Goal: Communication & Community: Answer question/provide support

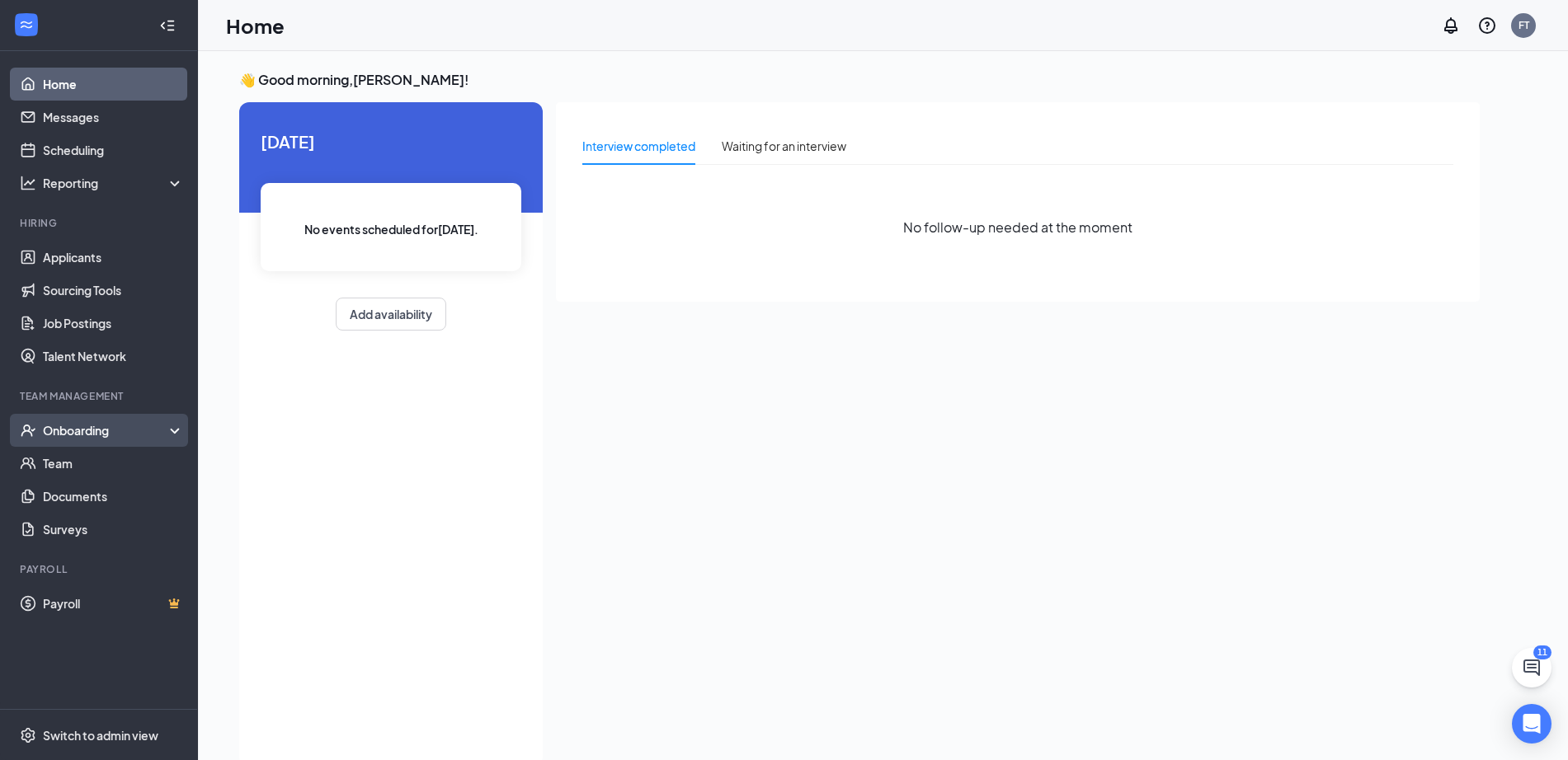
click at [112, 431] on div "Onboarding" at bounding box center [106, 430] width 127 height 16
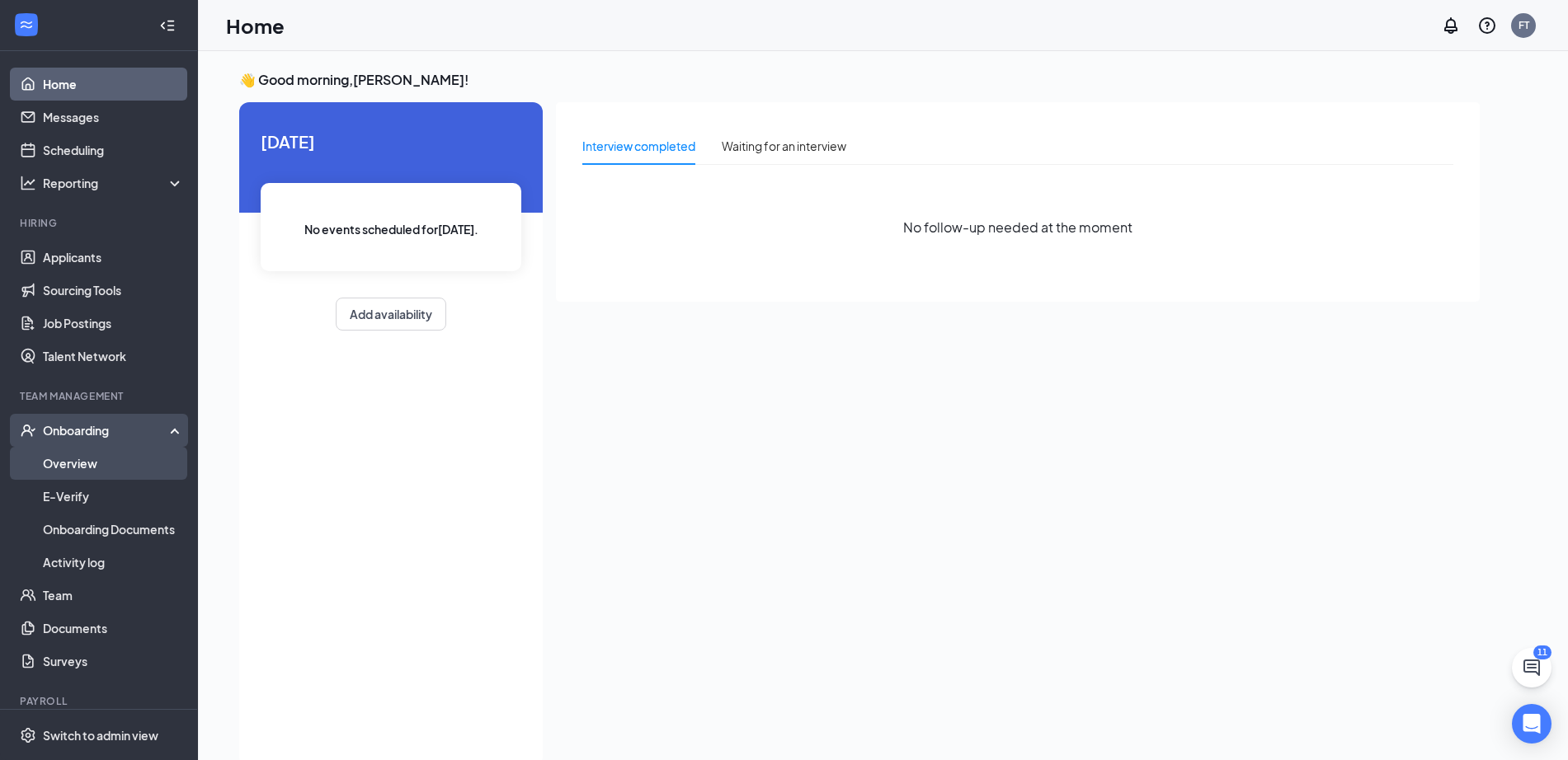
click at [90, 467] on link "Overview" at bounding box center [113, 464] width 141 height 33
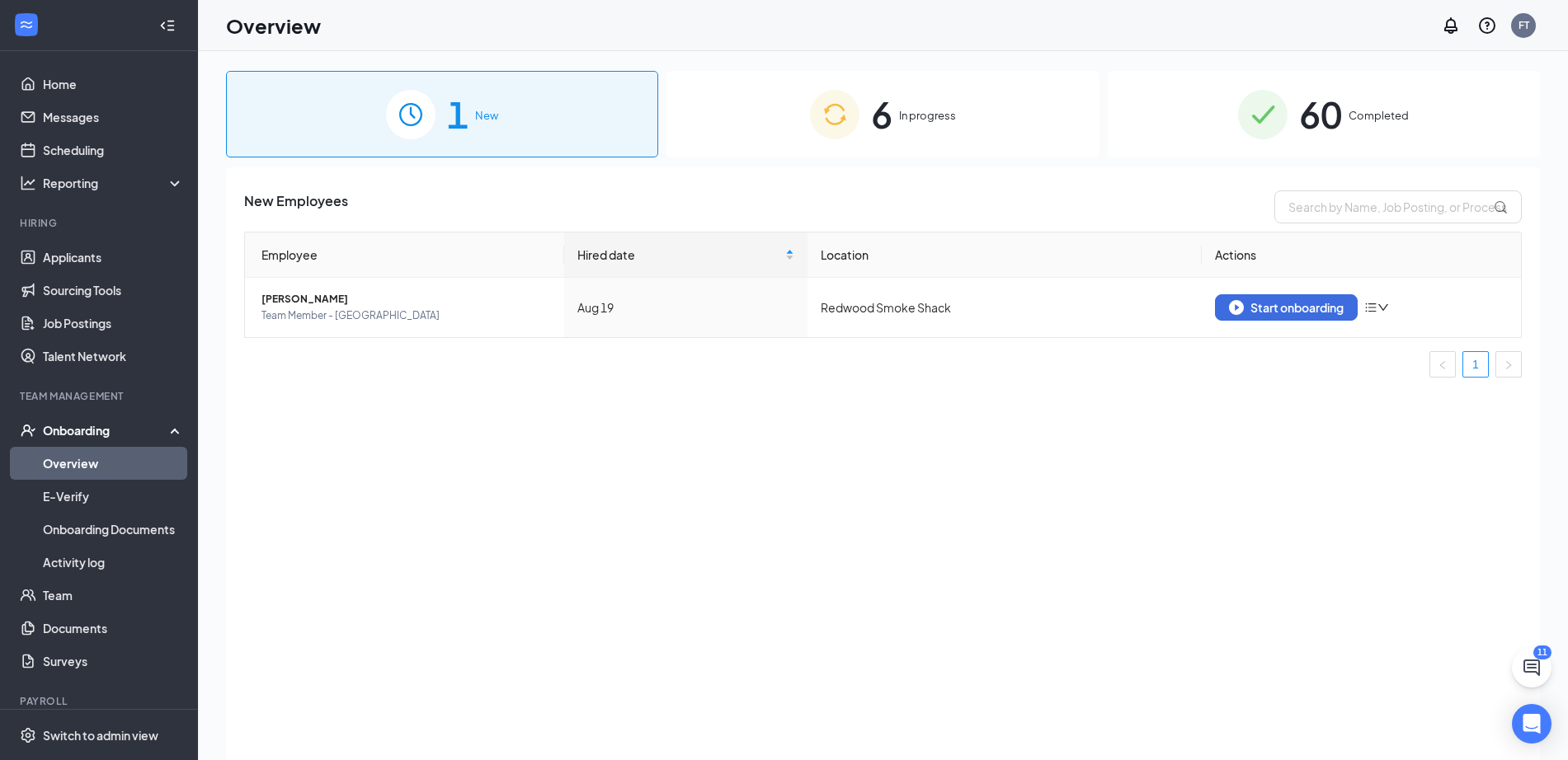
click at [905, 132] on div "6 In progress" at bounding box center [882, 113] width 432 height 86
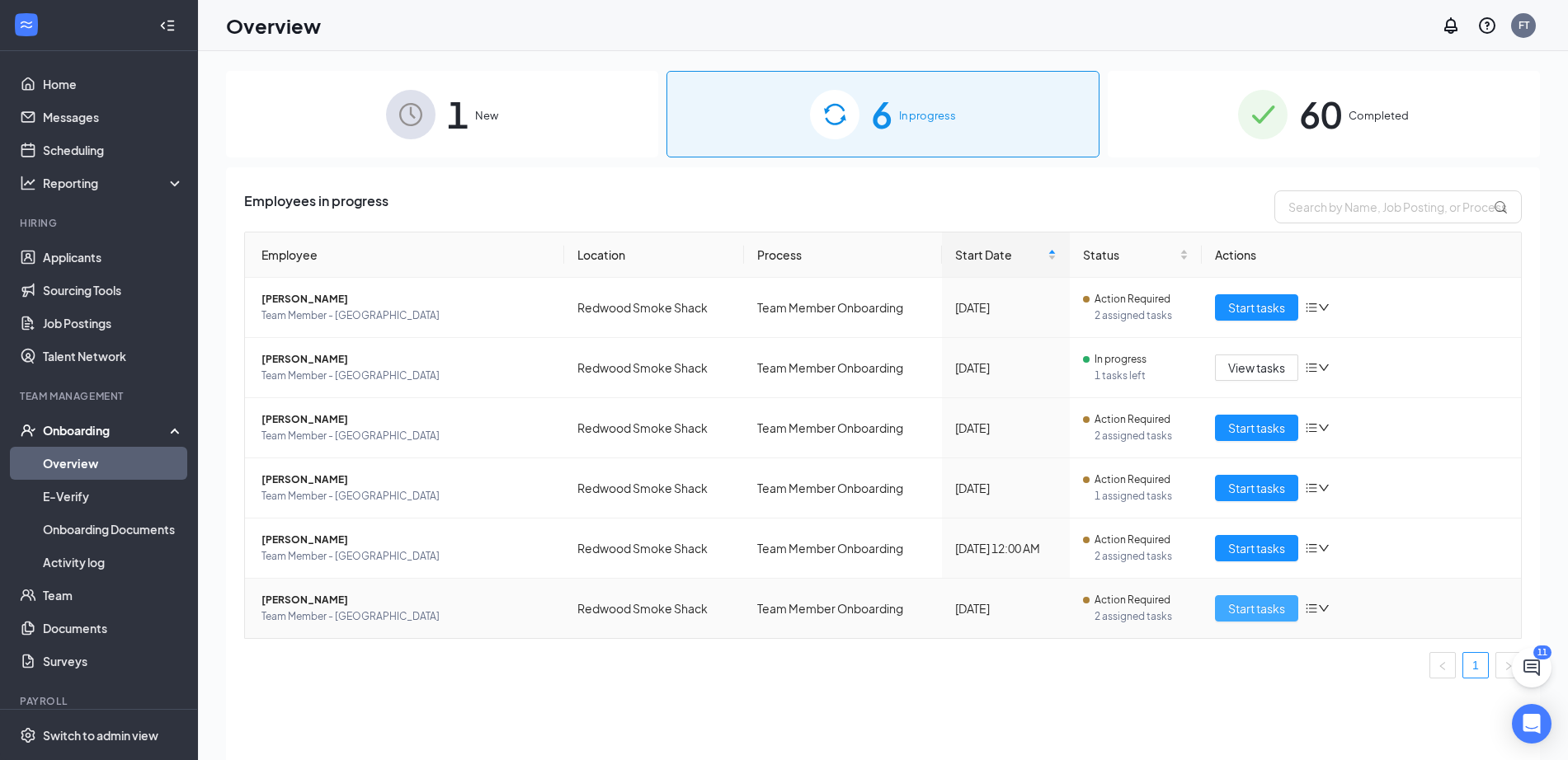
click at [1240, 606] on span "Start tasks" at bounding box center [1256, 608] width 57 height 18
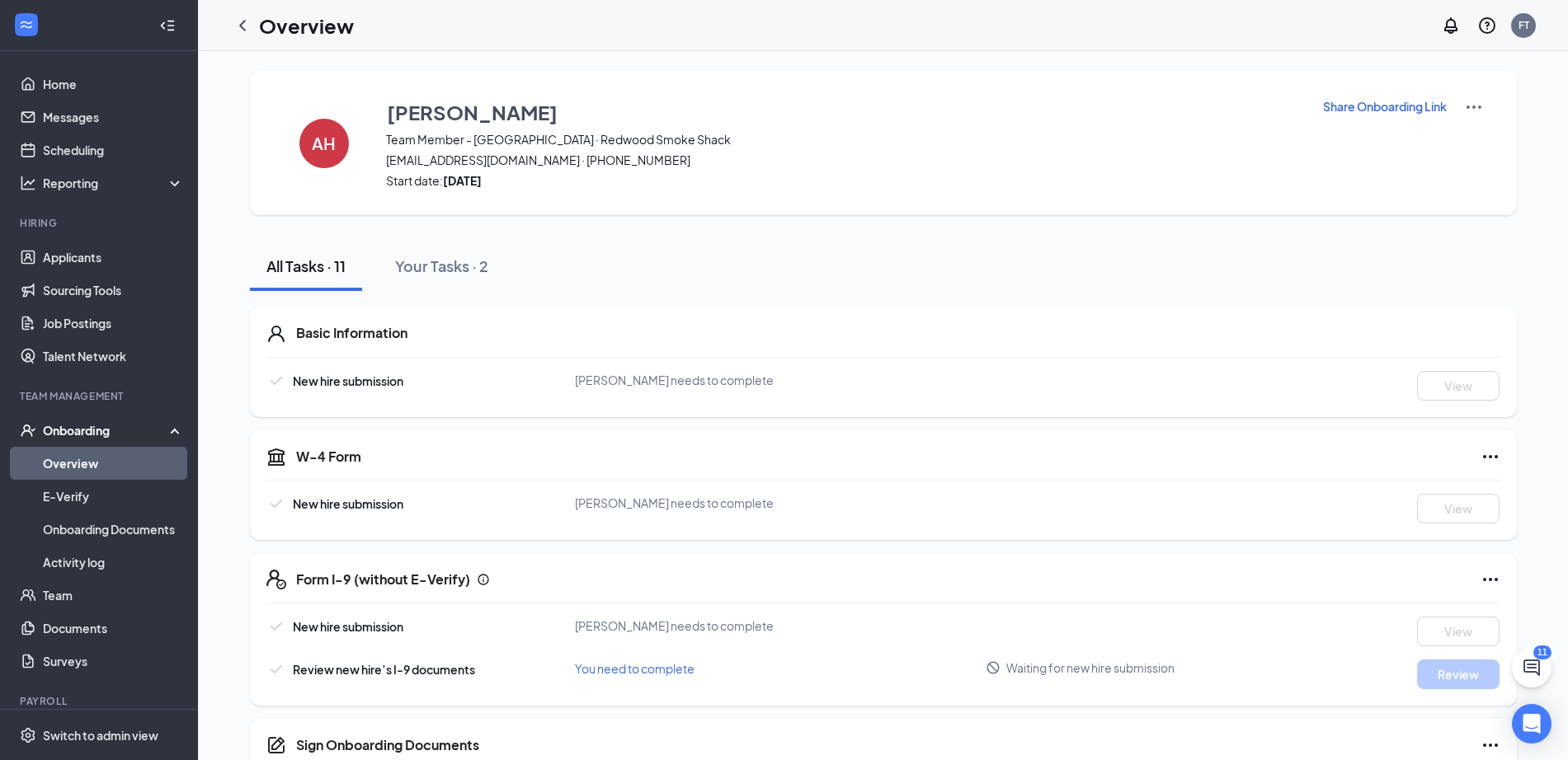
click at [1474, 103] on img at bounding box center [1473, 107] width 19 height 19
click at [1183, 148] on div "[PERSON_NAME] Team Member - [GEOGRAPHIC_DATA] · Redwood Smoke Shack [EMAIL_ADDR…" at bounding box center [844, 143] width 916 height 92
click at [242, 30] on icon "ChevronLeft" at bounding box center [242, 25] width 19 height 19
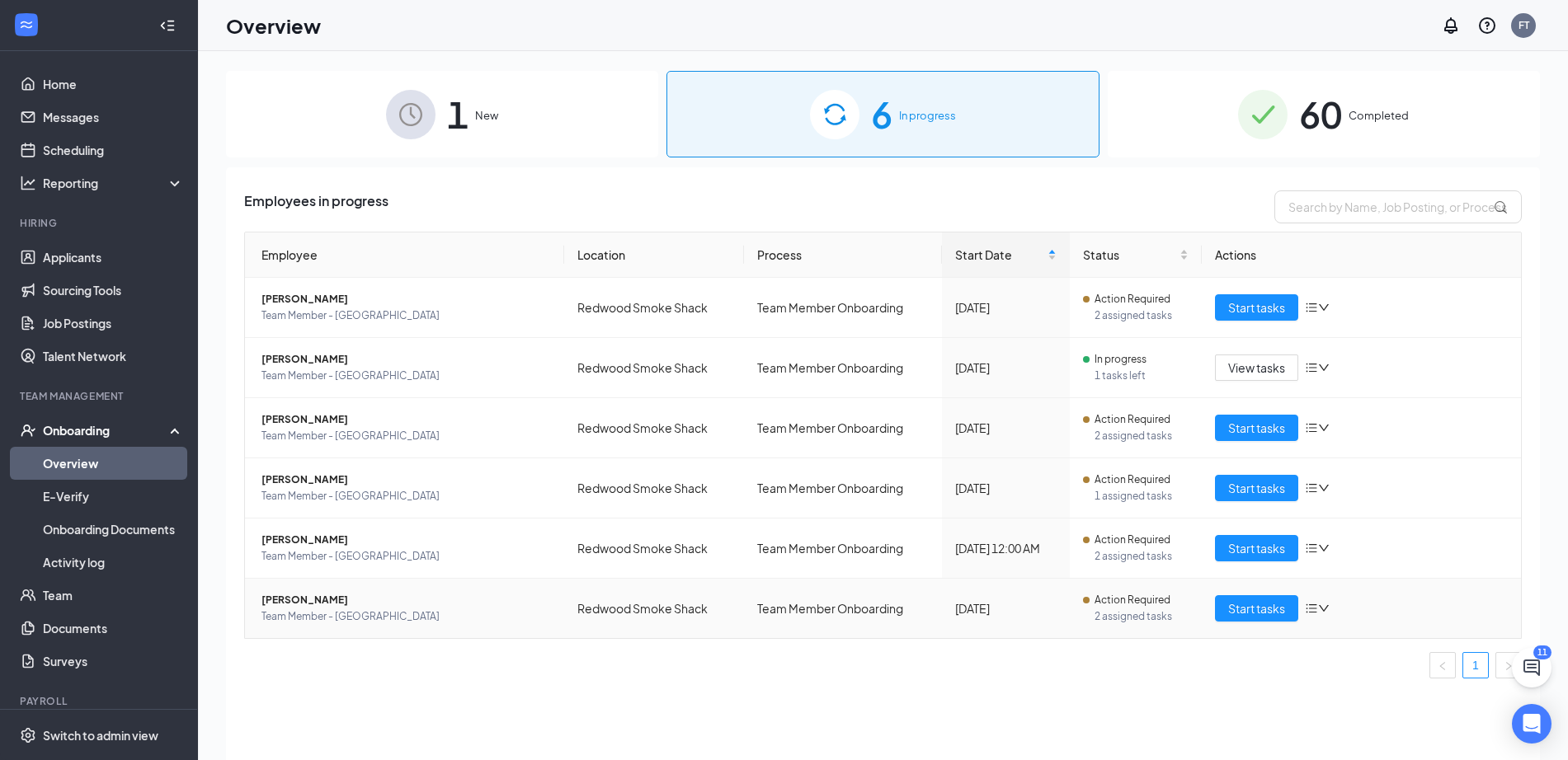
click at [1317, 607] on icon "bars" at bounding box center [1312, 609] width 14 height 14
click at [1212, 710] on div "Employees in progress Employee Location Process Start Date Status Actions [PERS…" at bounding box center [882, 484] width 1313 height 634
click at [320, 610] on span "Team Member - [GEOGRAPHIC_DATA]" at bounding box center [406, 617] width 289 height 16
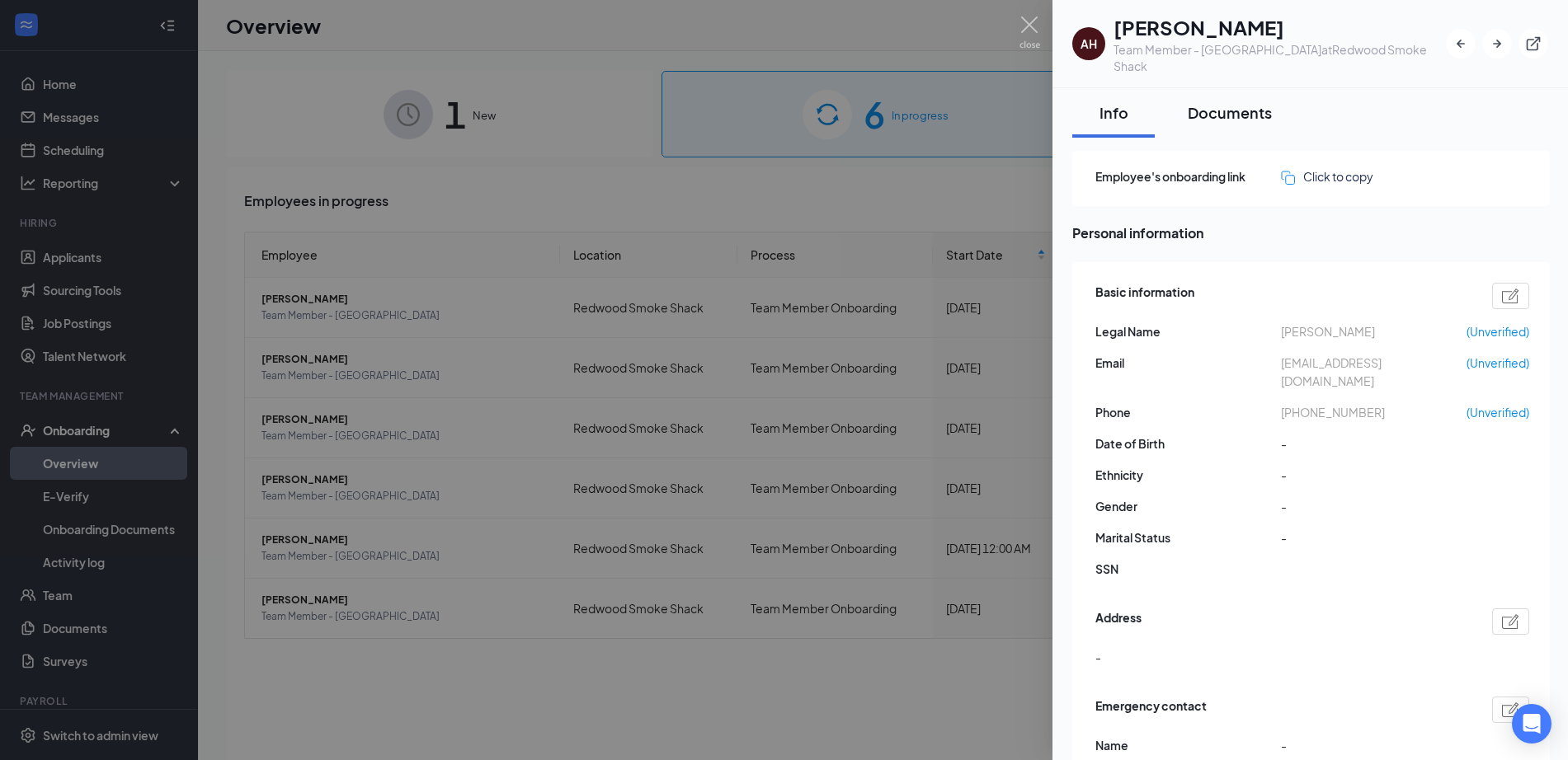
click at [1235, 103] on div "Documents" at bounding box center [1229, 112] width 84 height 20
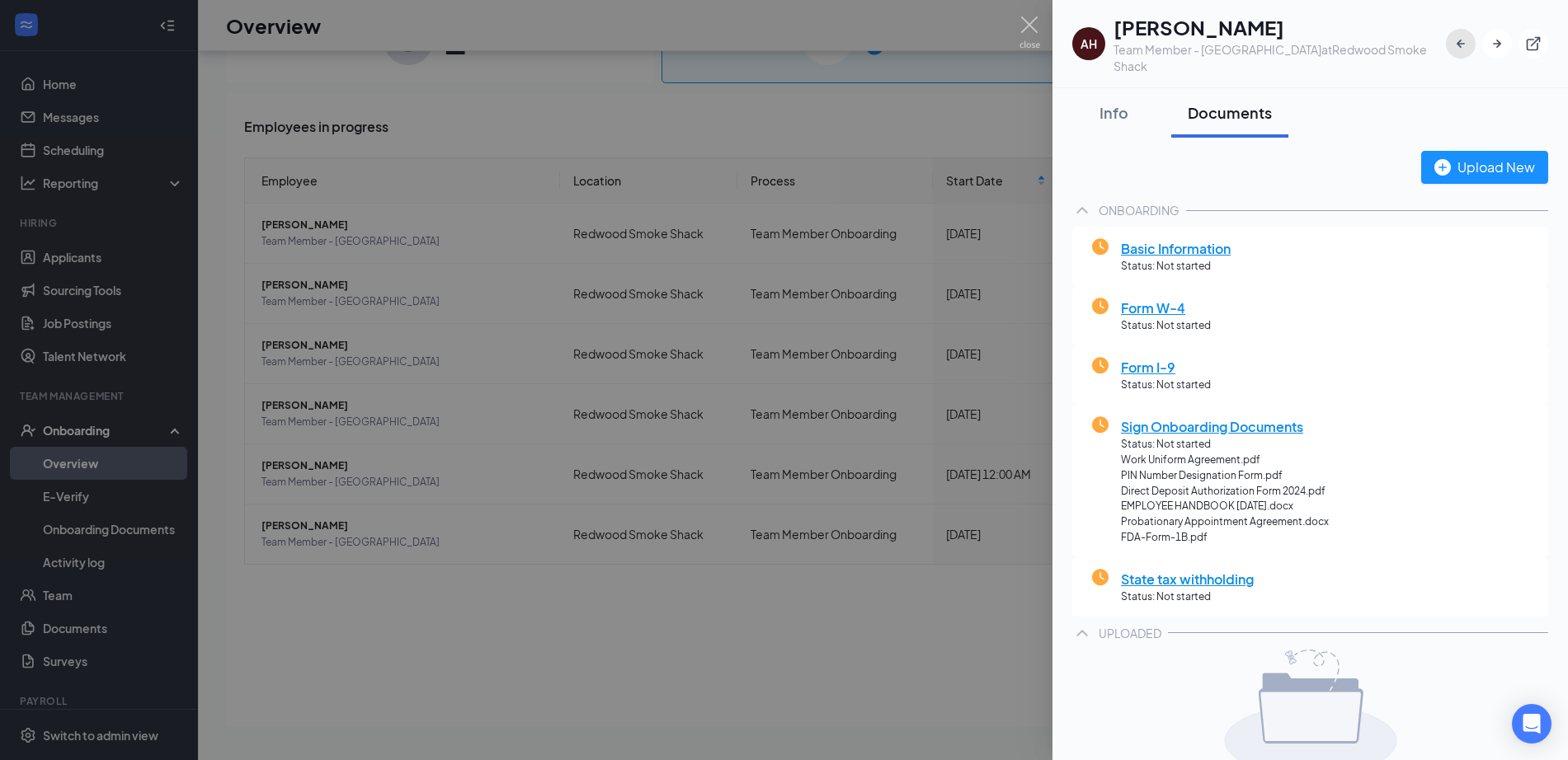
click at [1459, 40] on icon "ArrowLeftNew" at bounding box center [1461, 44] width 9 height 9
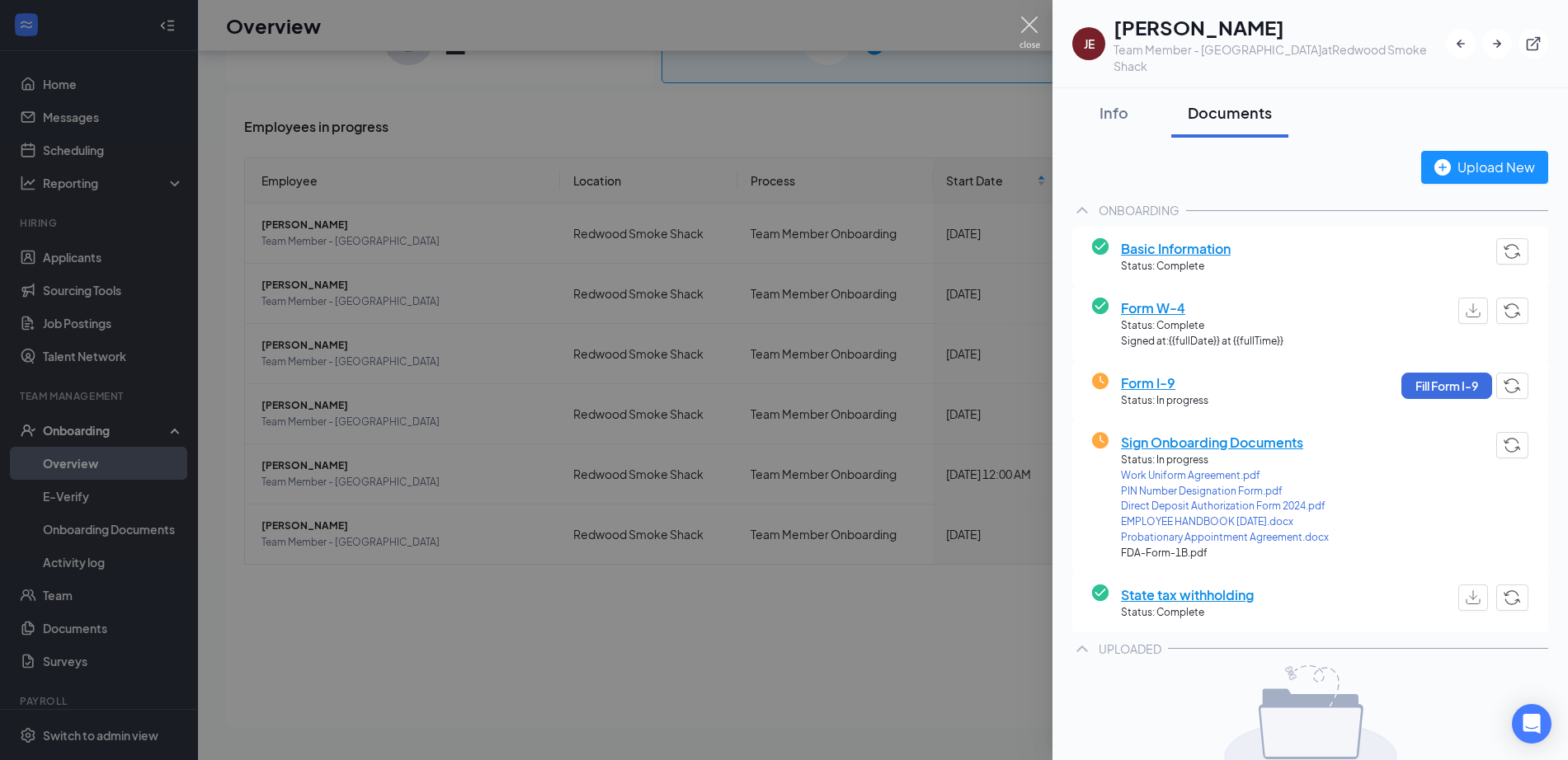
click at [1031, 28] on img at bounding box center [1029, 32] width 20 height 32
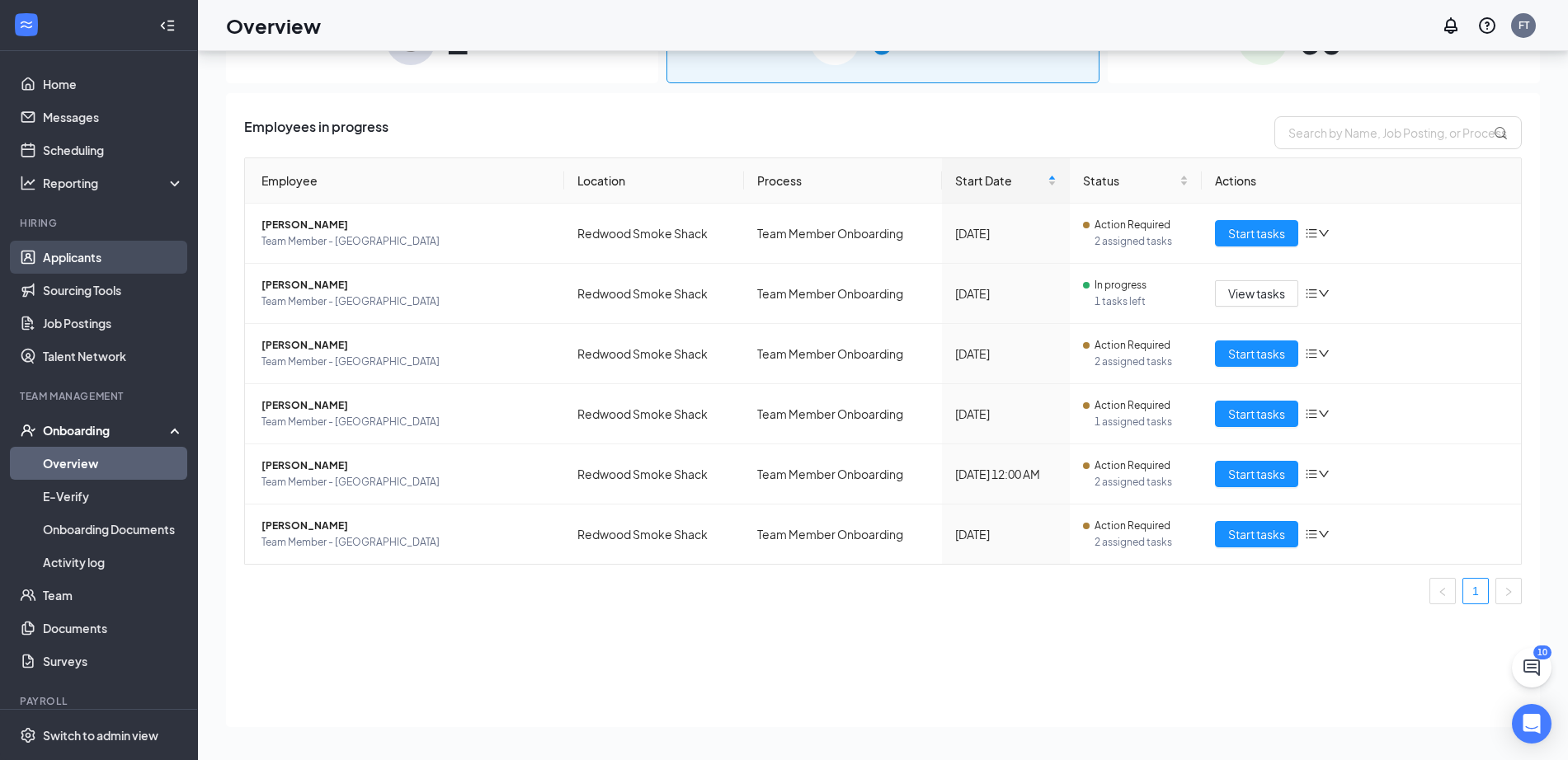
click at [75, 256] on link "Applicants" at bounding box center [113, 258] width 141 height 33
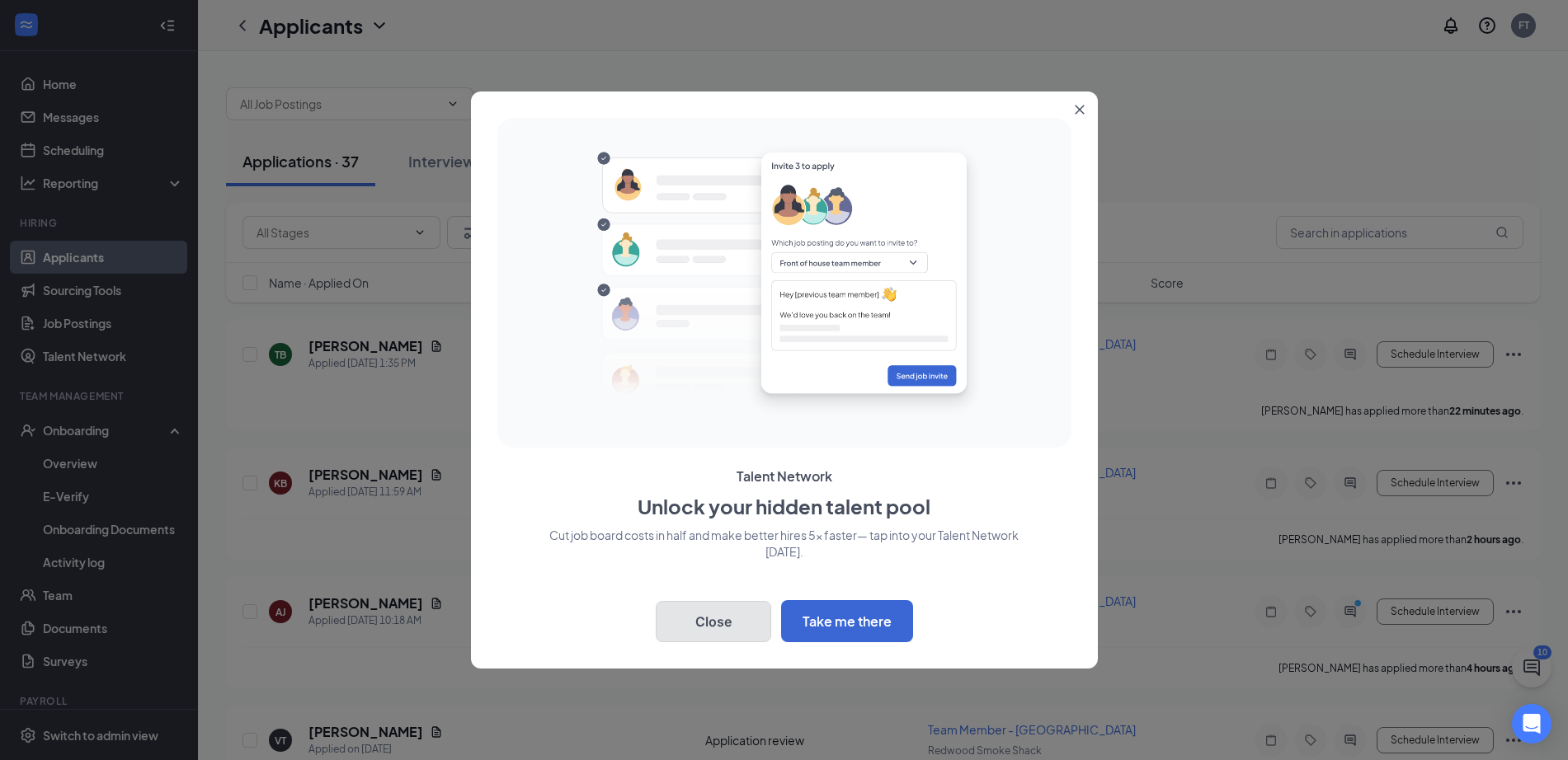
click at [694, 615] on button "Close" at bounding box center [712, 622] width 115 height 42
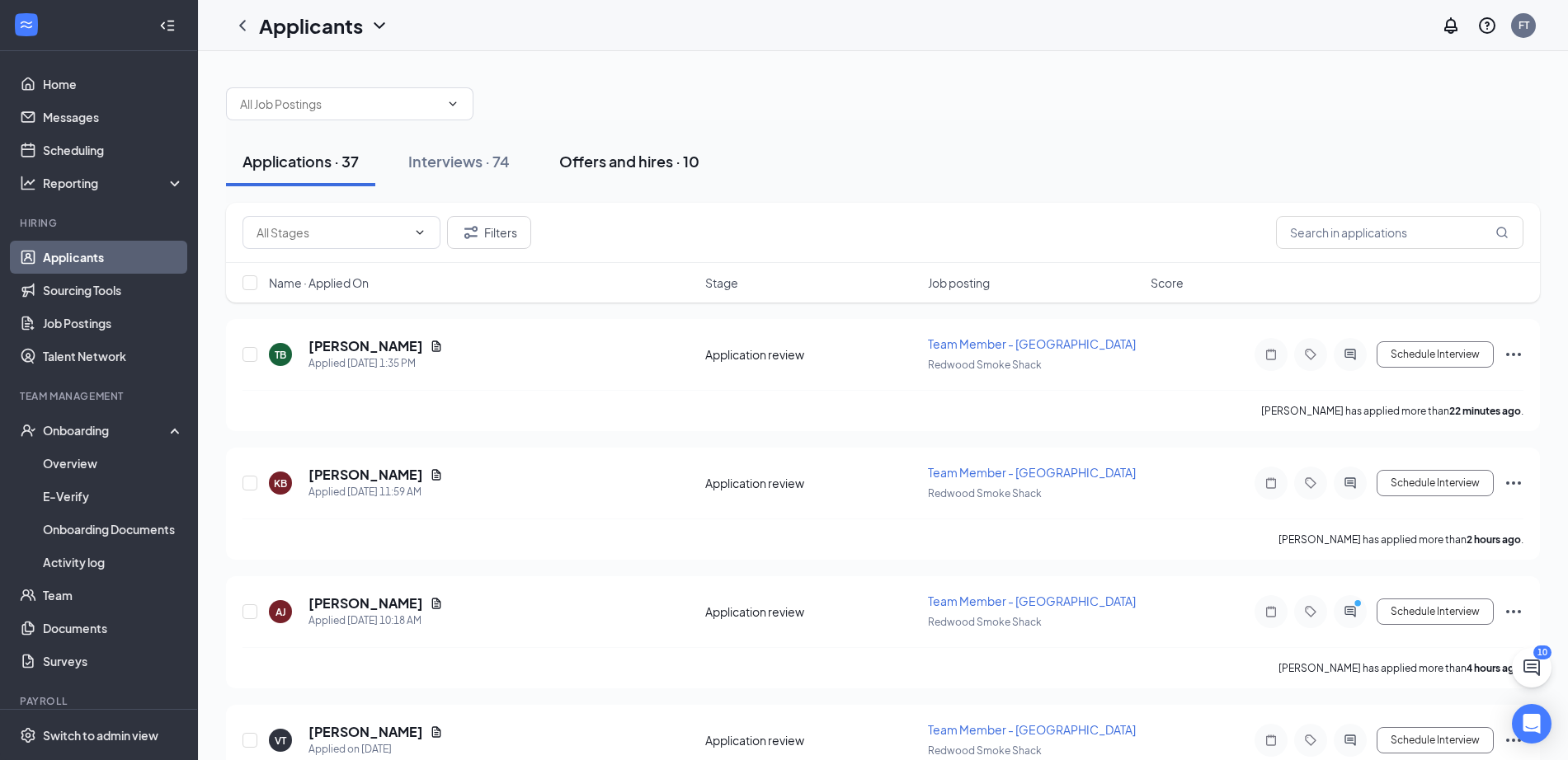
click at [644, 159] on div "Offers and hires · 10" at bounding box center [629, 161] width 140 height 20
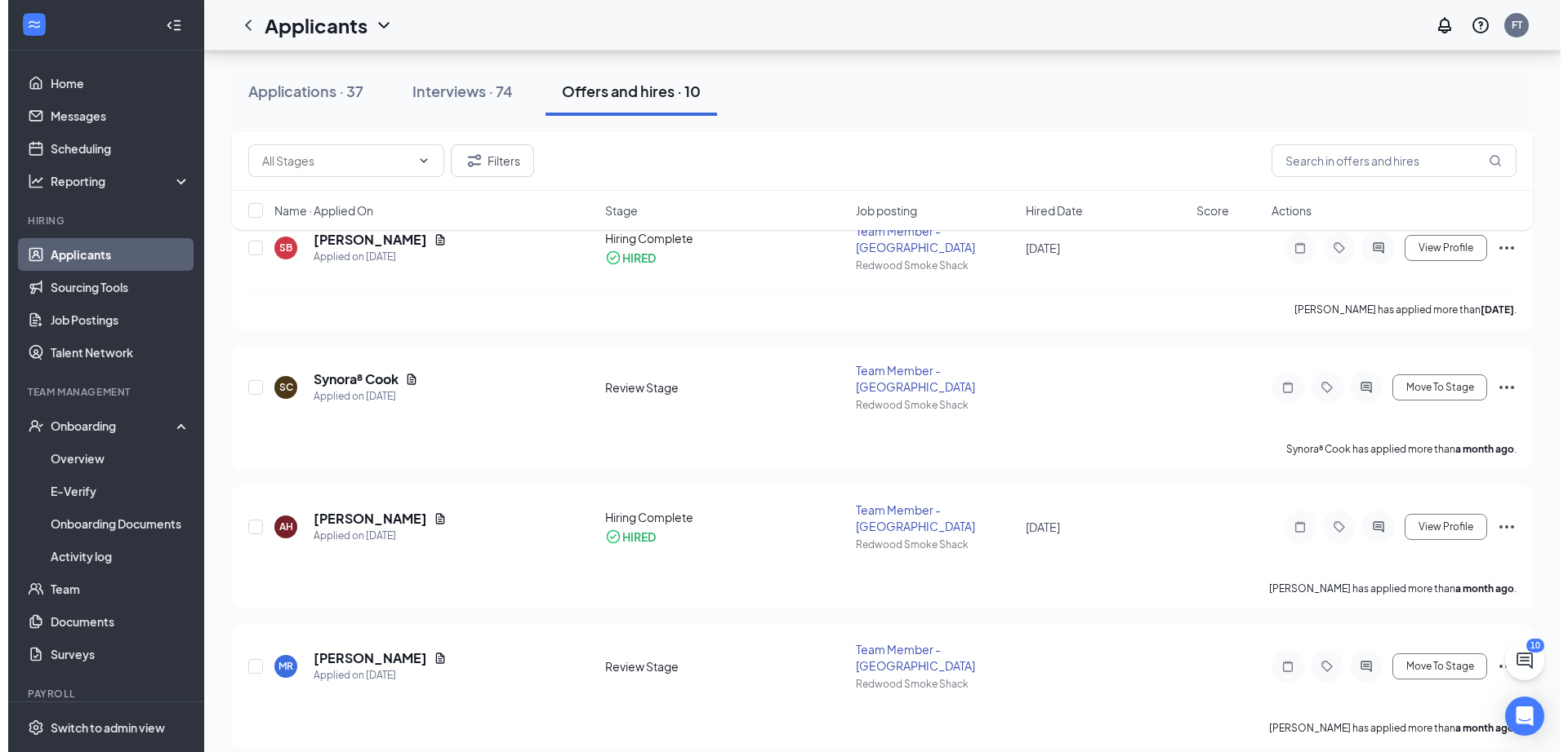
scroll to position [390, 0]
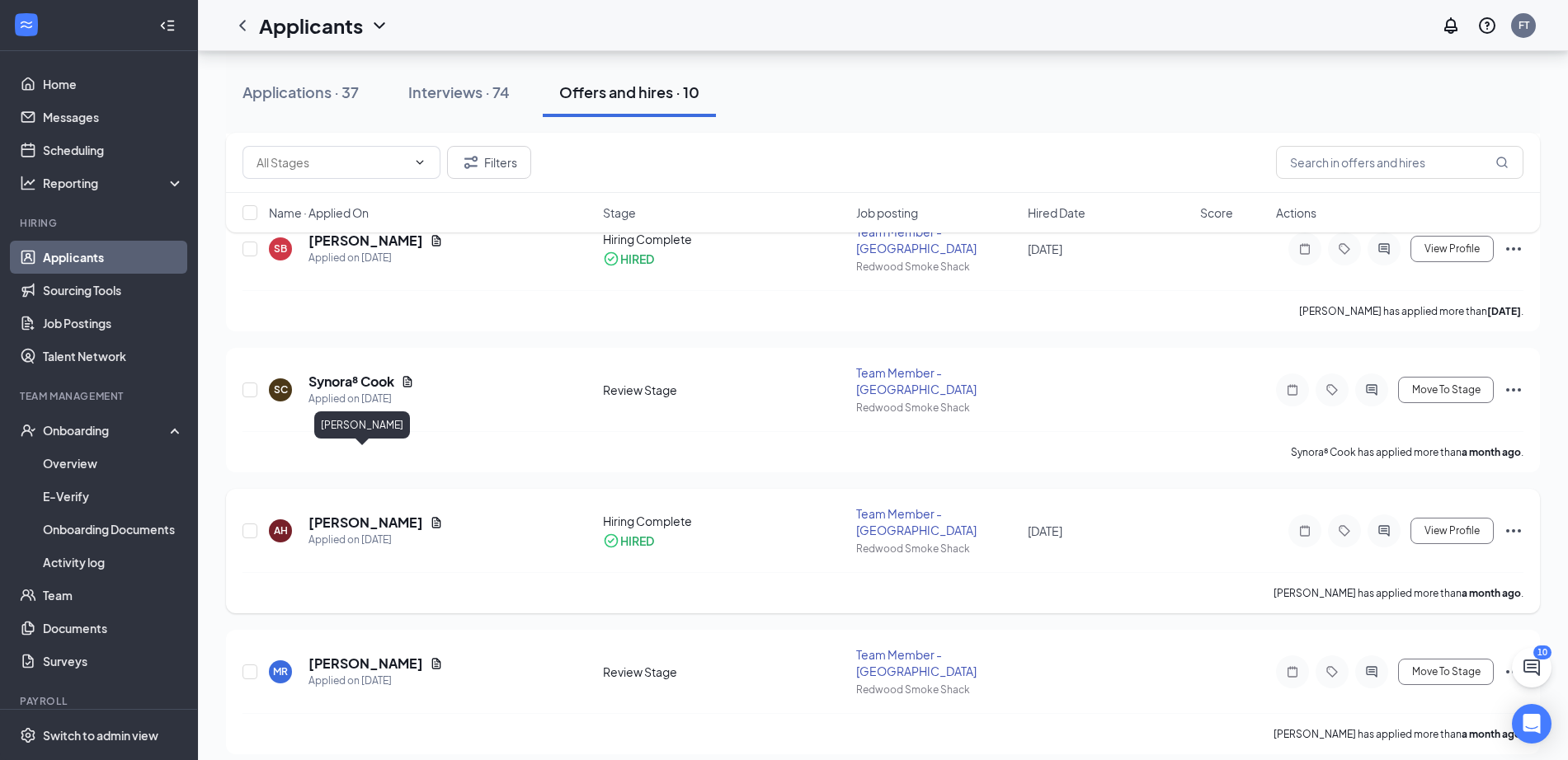
click at [352, 514] on h5 "[PERSON_NAME]" at bounding box center [366, 523] width 114 height 18
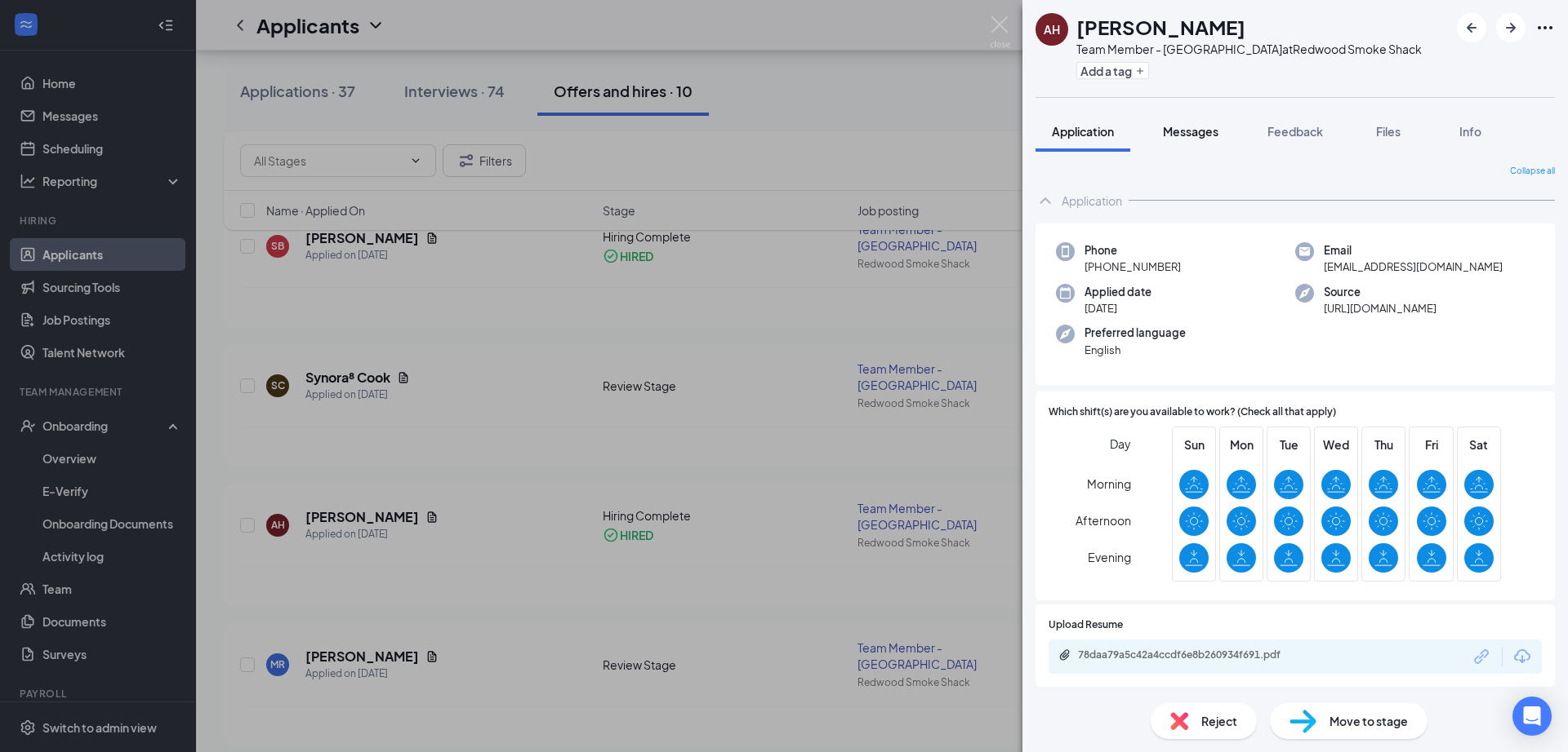
click at [1202, 125] on span "Messages" at bounding box center [1190, 130] width 56 height 14
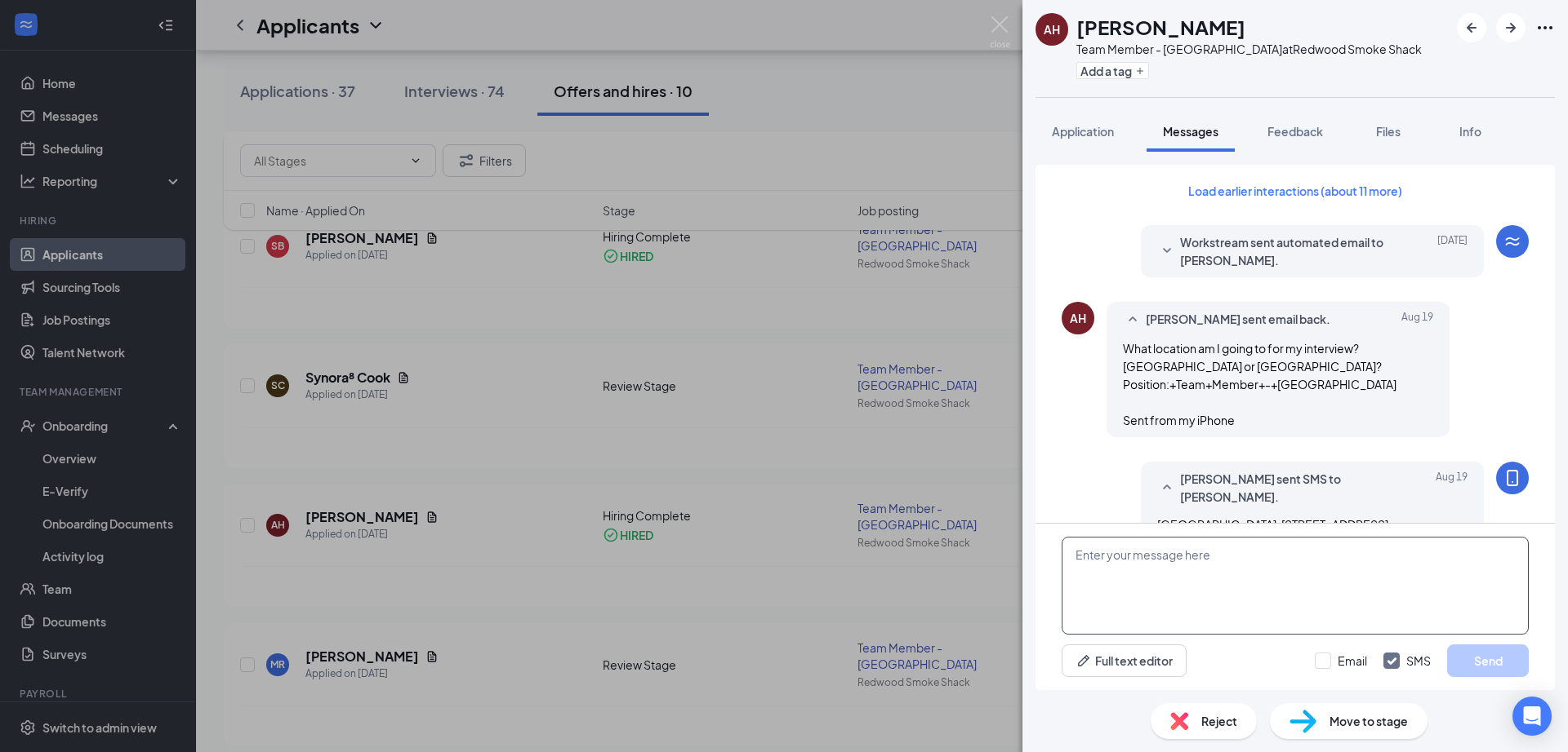
click at [1142, 549] on textarea at bounding box center [1295, 586] width 467 height 98
type textarea "h"
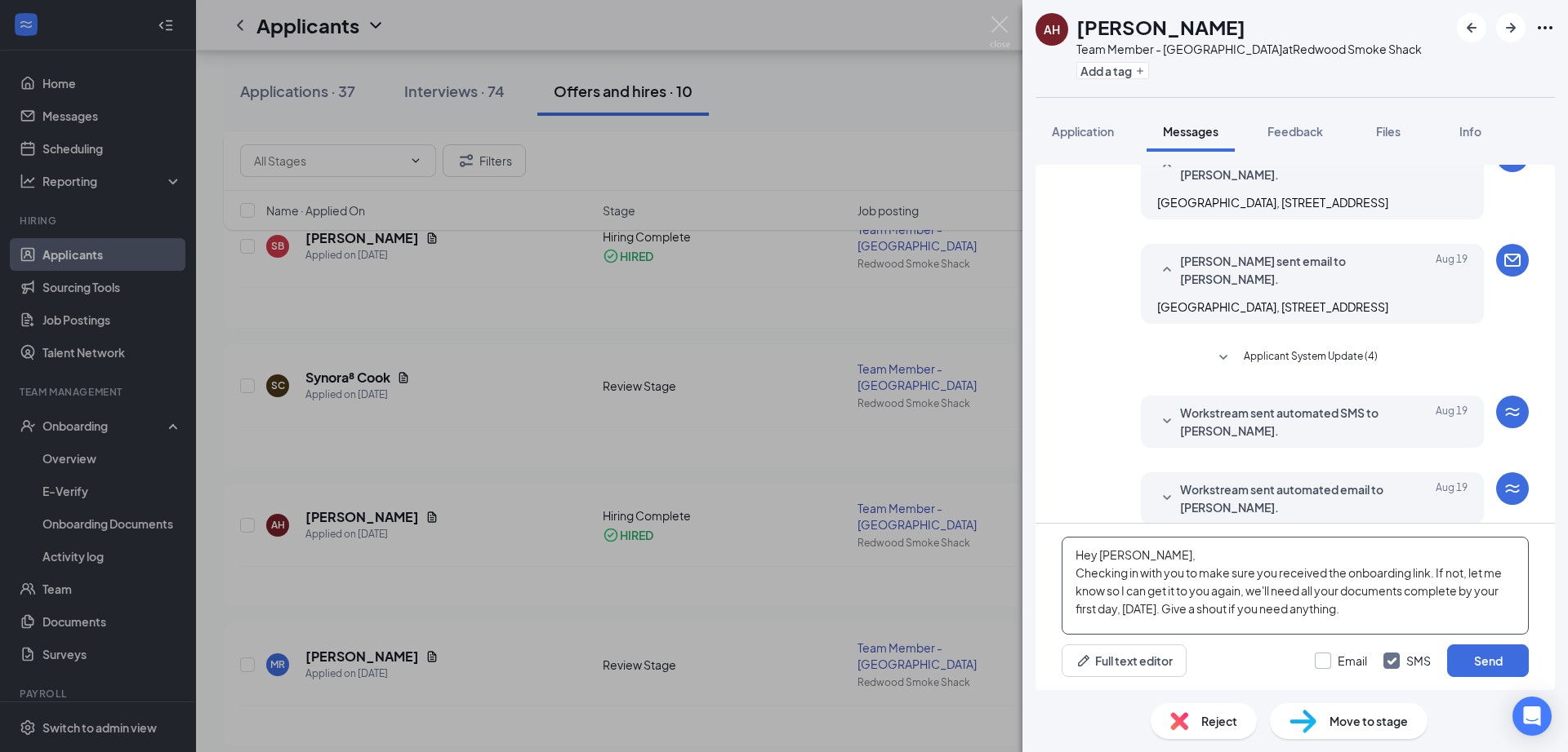
type textarea "Hey [PERSON_NAME], Checking in with you to make sure you received the onboardin…"
click at [1333, 662] on input "Email" at bounding box center [1341, 661] width 53 height 16
checkbox input "true"
click at [1485, 655] on button "Send" at bounding box center [1487, 661] width 81 height 33
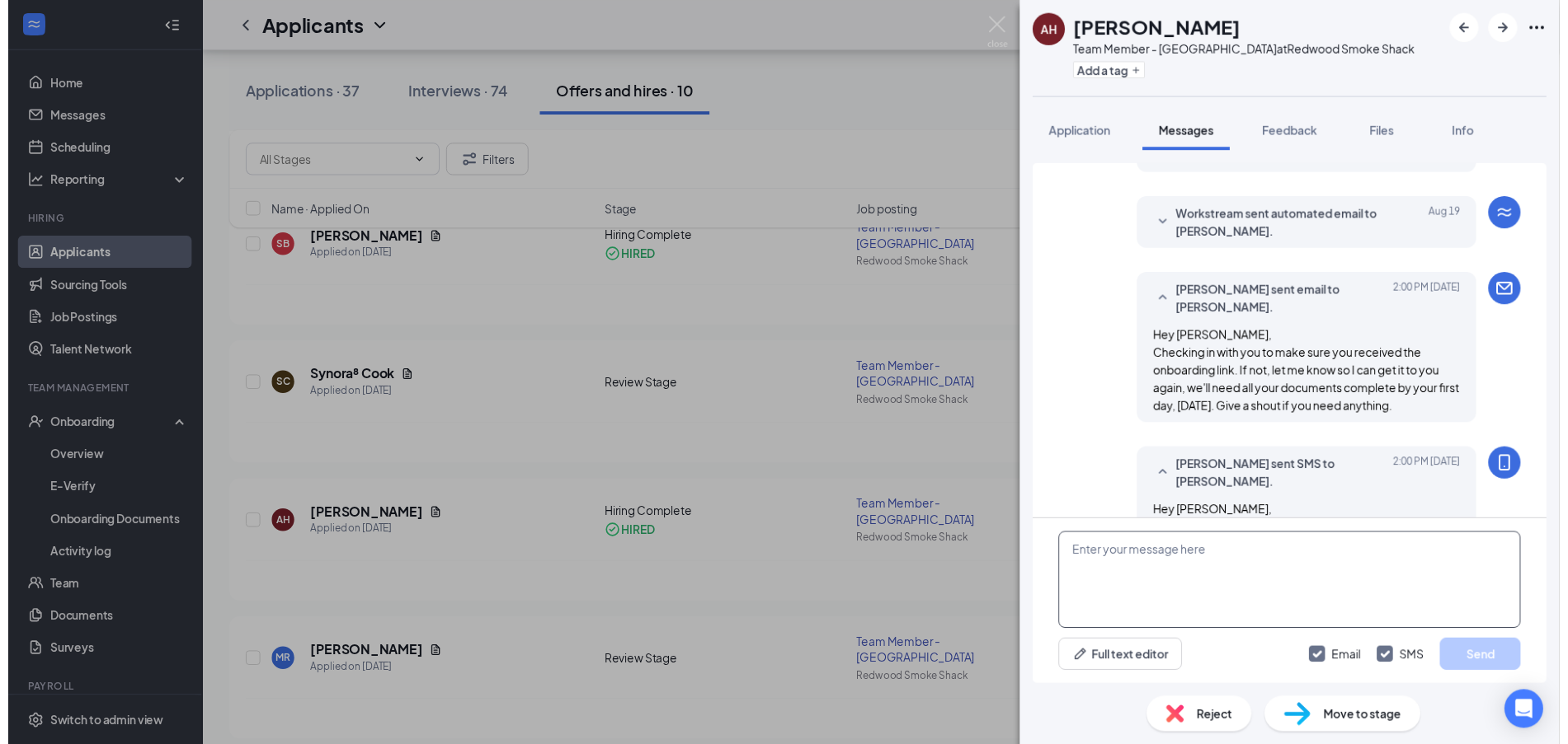
scroll to position [682, 0]
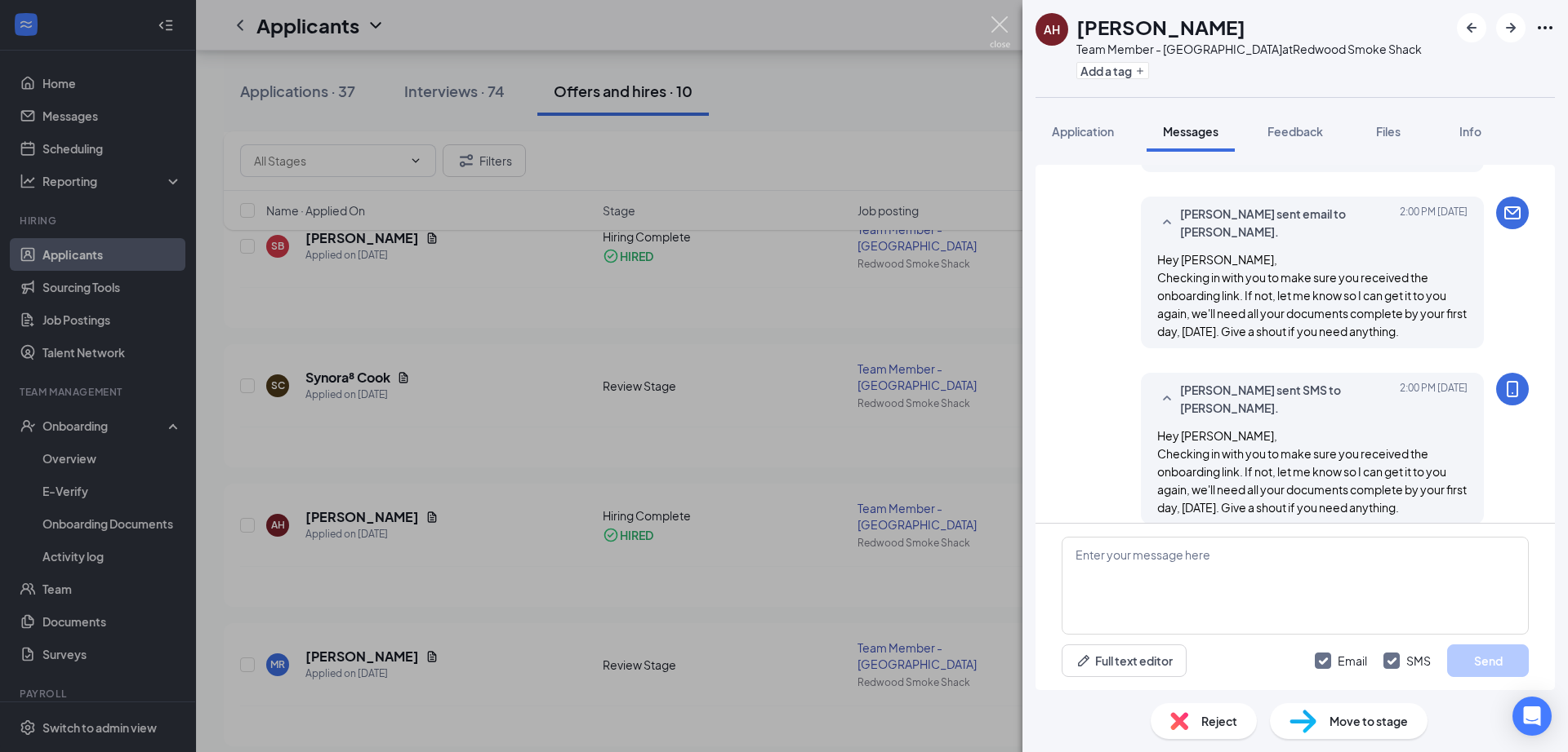
click at [1001, 26] on img at bounding box center [1000, 32] width 20 height 32
